Goal: Transaction & Acquisition: Purchase product/service

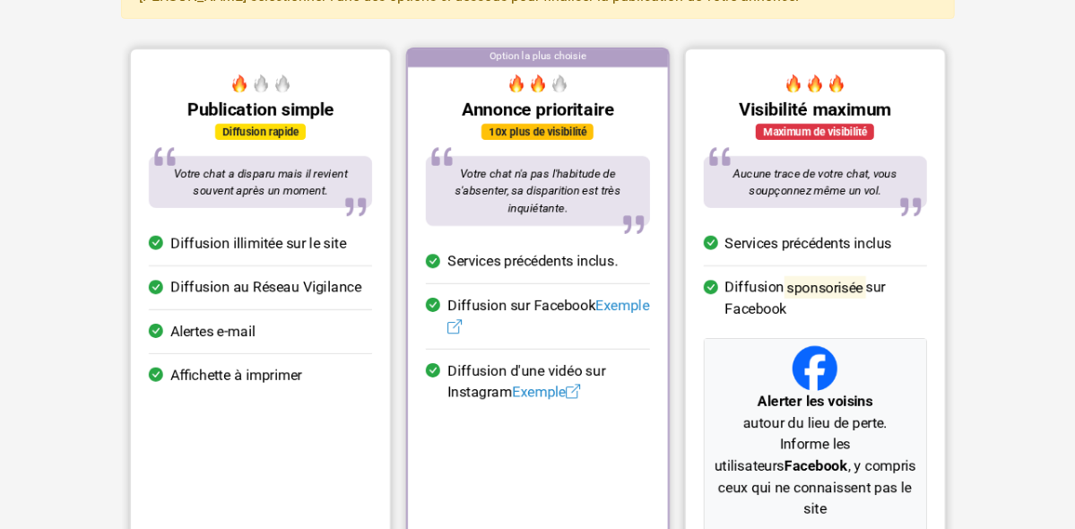
scroll to position [179, 0]
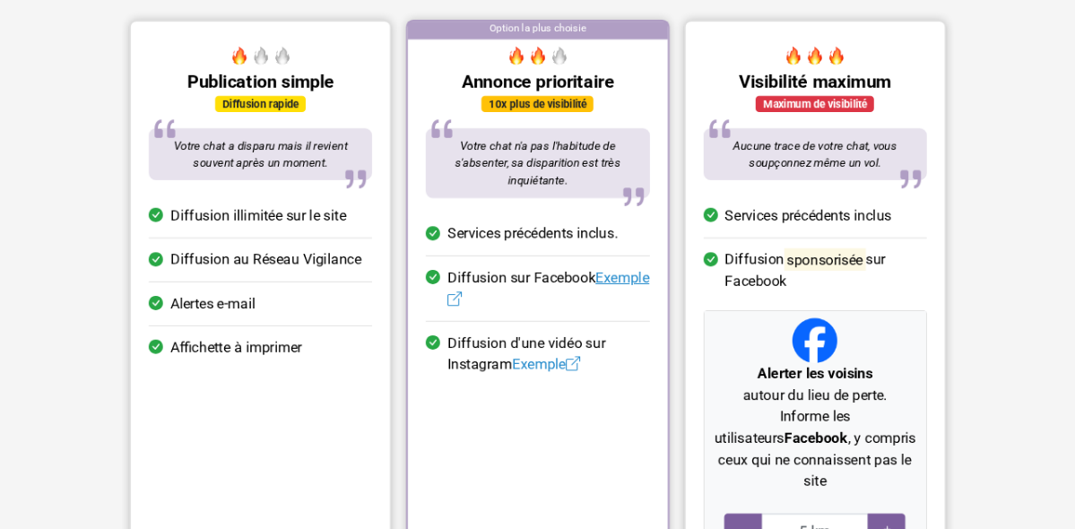
click at [462, 291] on span at bounding box center [455, 299] width 14 height 17
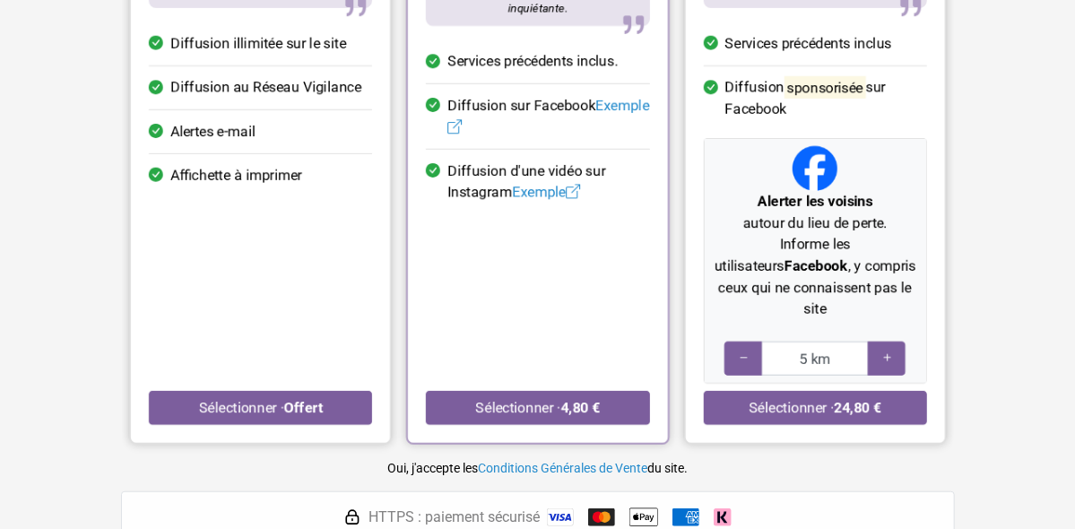
scroll to position [359, 0]
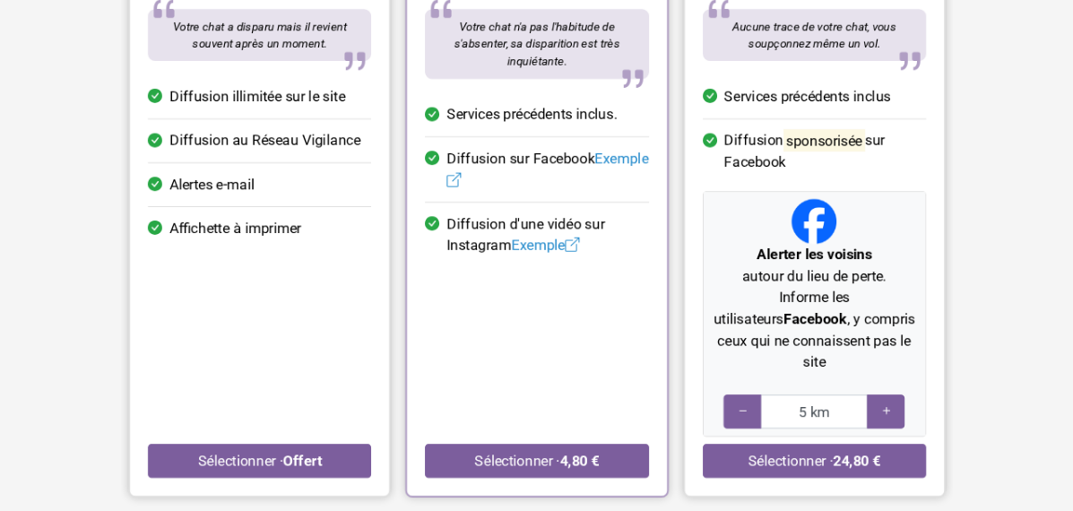
scroll to position [380, 0]
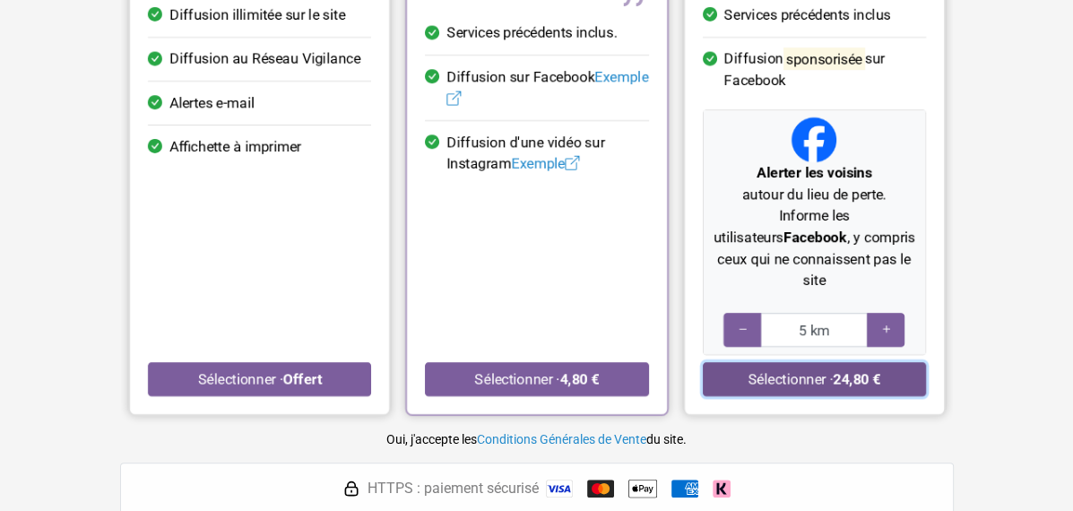
click at [865, 362] on button "Sélectionner · 24,80 €" at bounding box center [813, 379] width 223 height 34
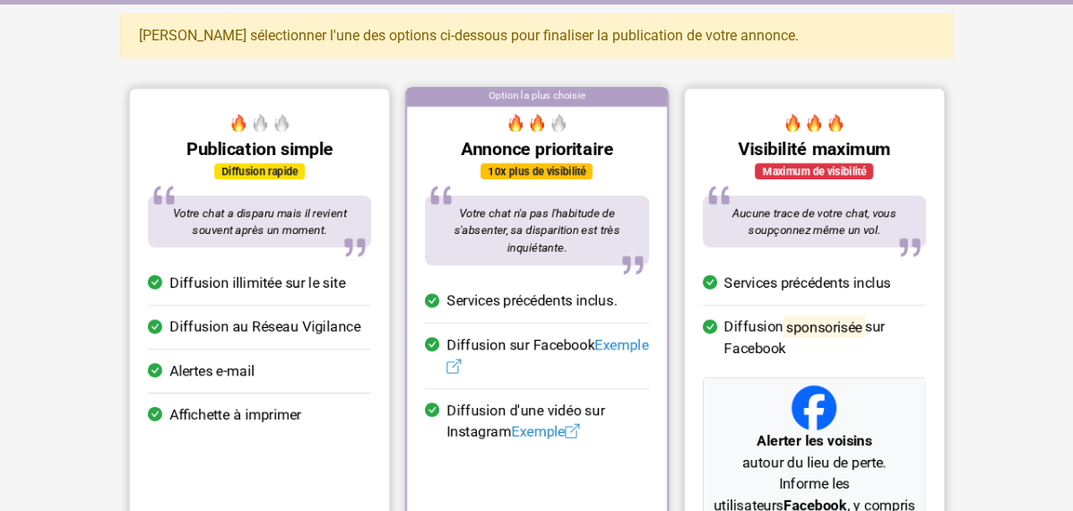
scroll to position [111, 0]
